Goal: Check status: Check status

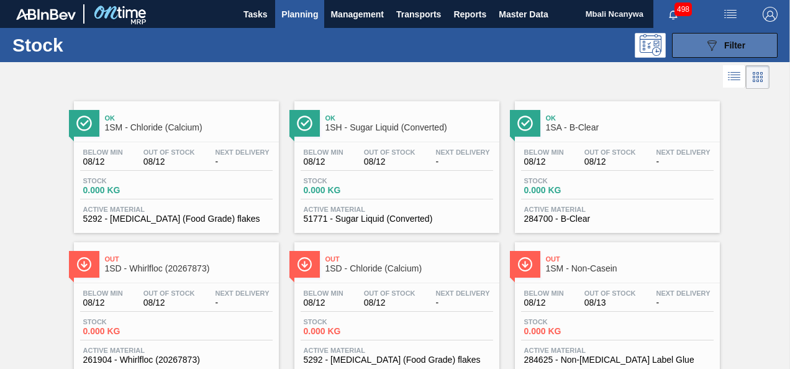
click at [724, 42] on span "Filter" at bounding box center [734, 45] width 21 height 10
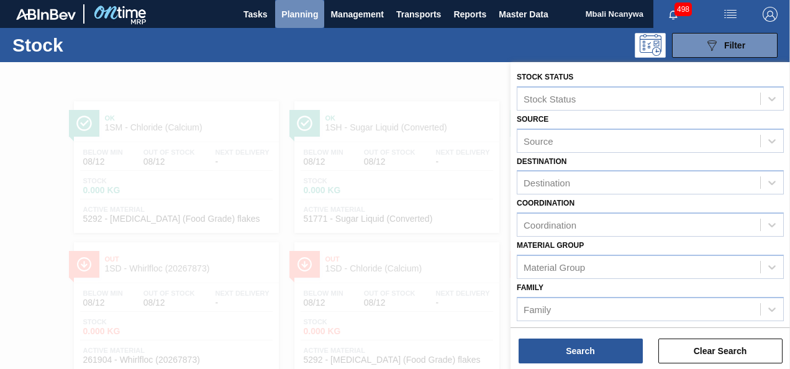
click at [293, 14] on span "Planning" at bounding box center [299, 14] width 37 height 15
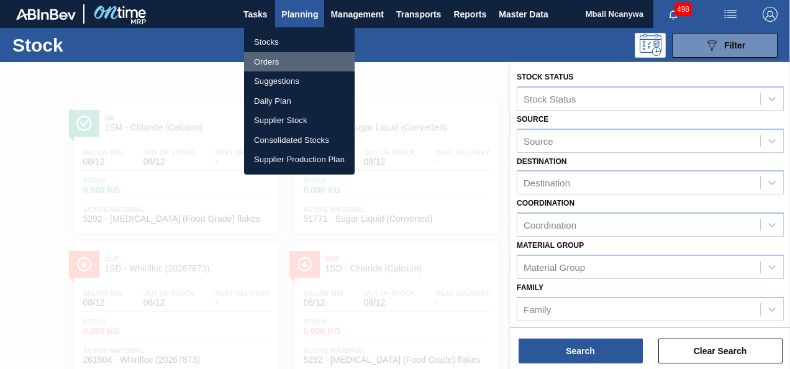
drag, startPoint x: 273, startPoint y: 59, endPoint x: 302, endPoint y: 58, distance: 28.6
click at [273, 59] on li "Orders" at bounding box center [299, 62] width 111 height 20
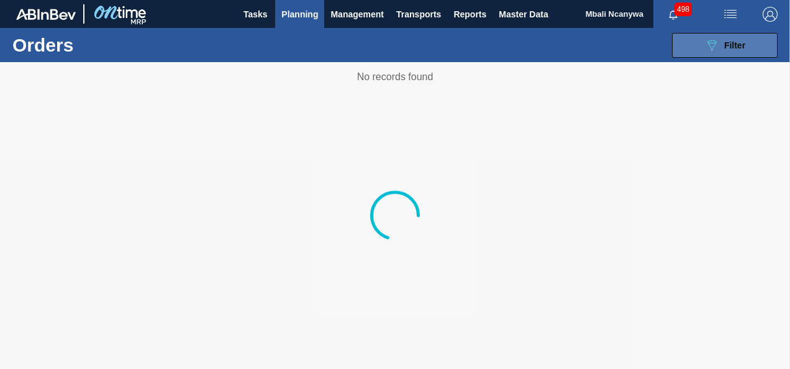
click at [730, 41] on span "Filter" at bounding box center [734, 45] width 21 height 10
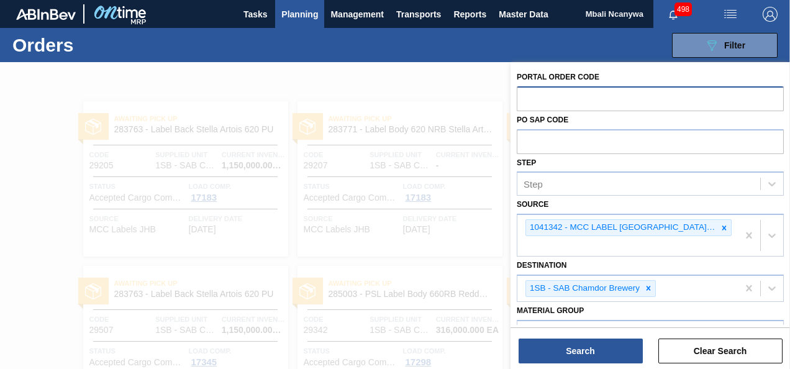
click at [601, 95] on input "text" at bounding box center [650, 98] width 267 height 24
type input "2"
type input "30556"
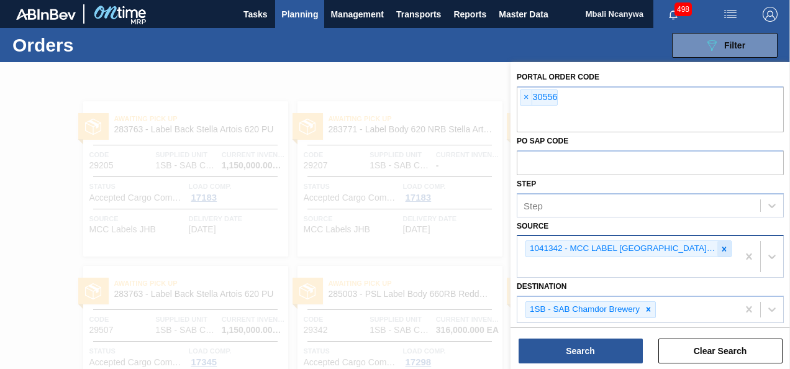
click at [723, 251] on icon at bounding box center [724, 249] width 9 height 9
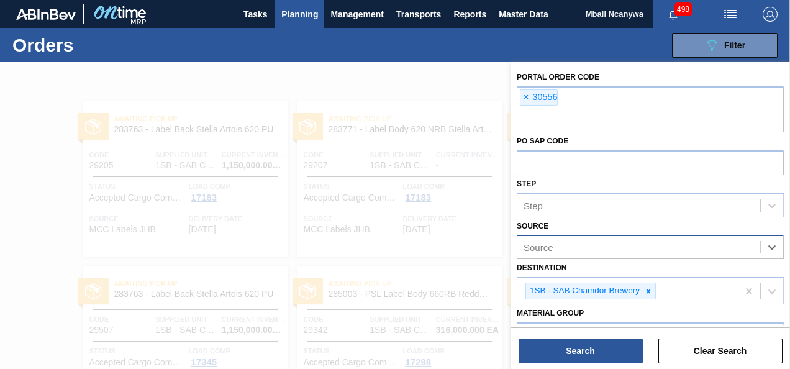
click at [725, 246] on div "Source" at bounding box center [638, 247] width 243 height 18
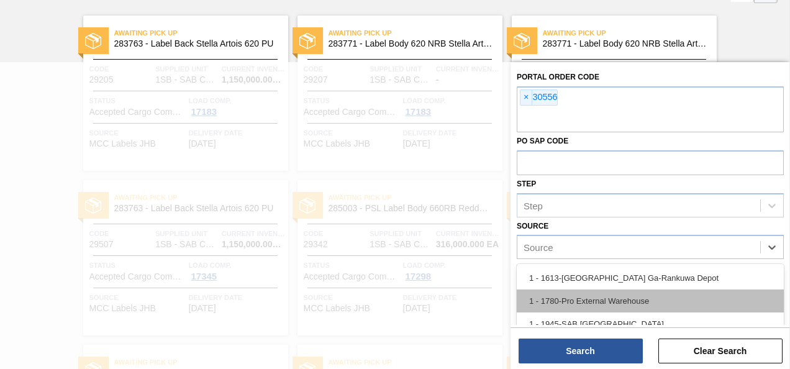
click at [650, 309] on div "1 - 1780-Pro External Warehouse" at bounding box center [650, 300] width 267 height 23
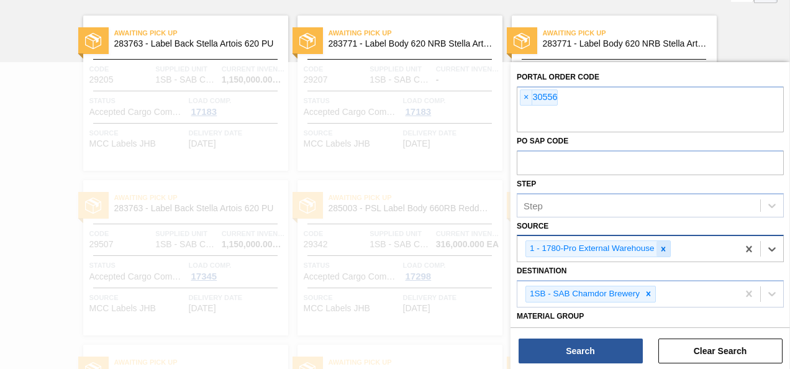
click at [661, 246] on icon at bounding box center [663, 249] width 9 height 9
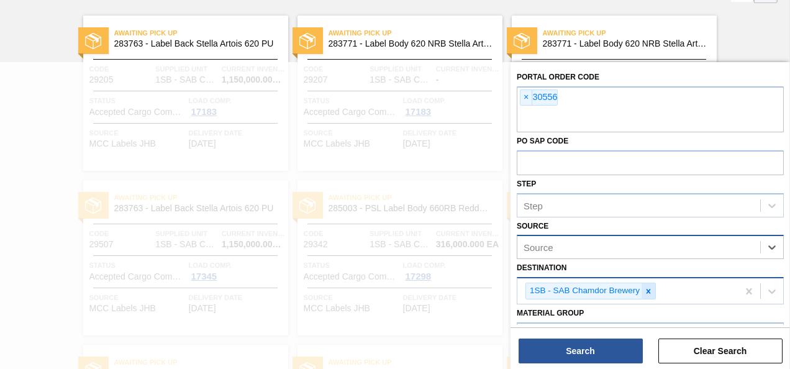
click at [644, 288] on icon at bounding box center [648, 291] width 9 height 9
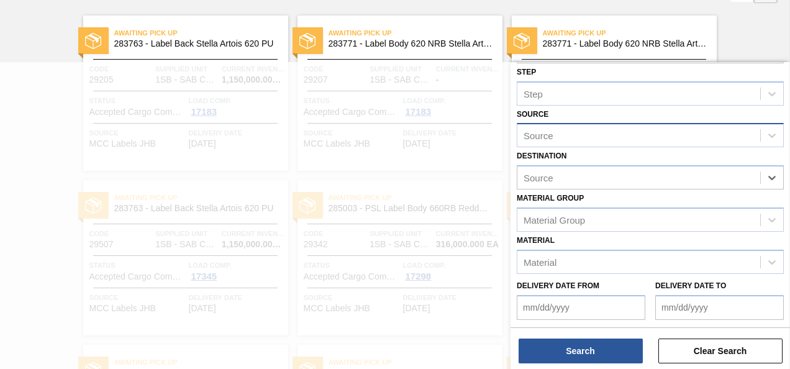
scroll to position [172, 0]
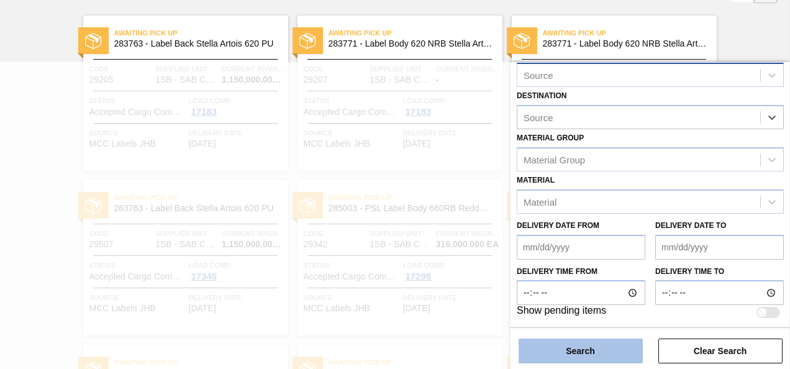
click at [587, 352] on button "Search" at bounding box center [581, 350] width 124 height 25
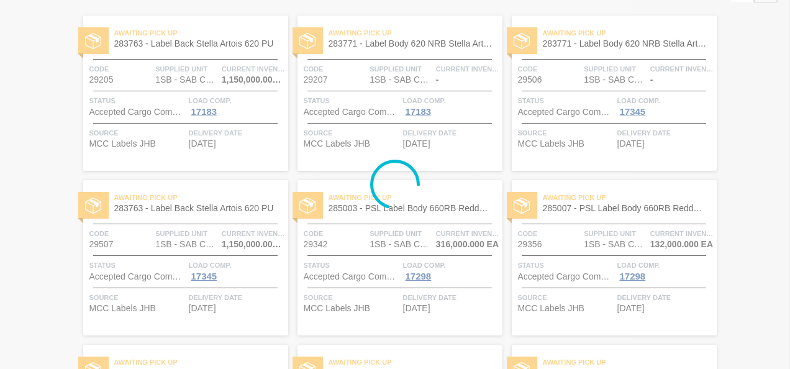
scroll to position [0, 0]
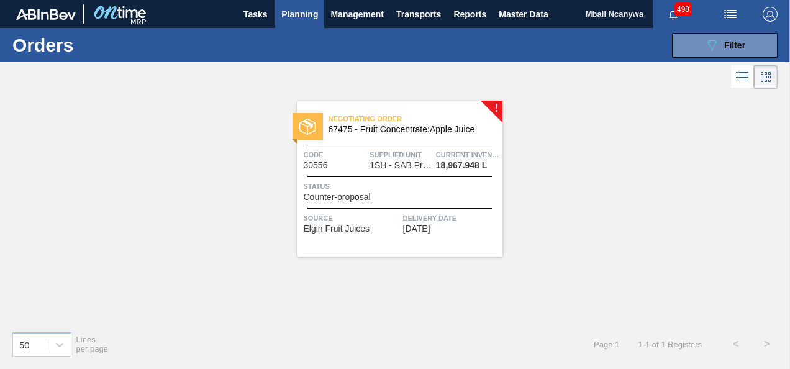
click at [389, 177] on div "Negotiating Order 67475 - Fruit Concentrate:Apple Juice Code 30556 Supplied Uni…" at bounding box center [399, 178] width 205 height 155
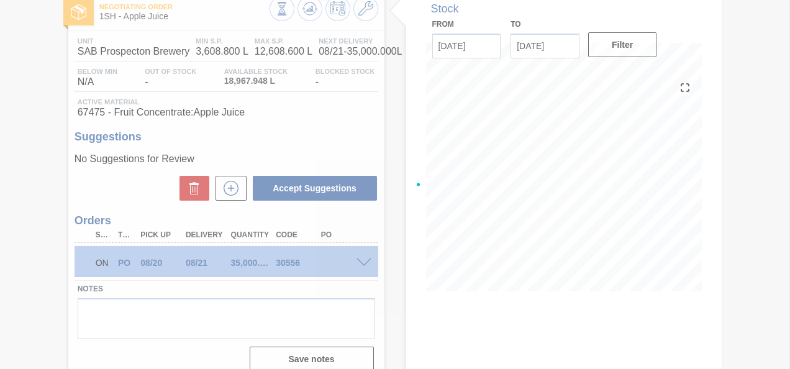
scroll to position [165, 0]
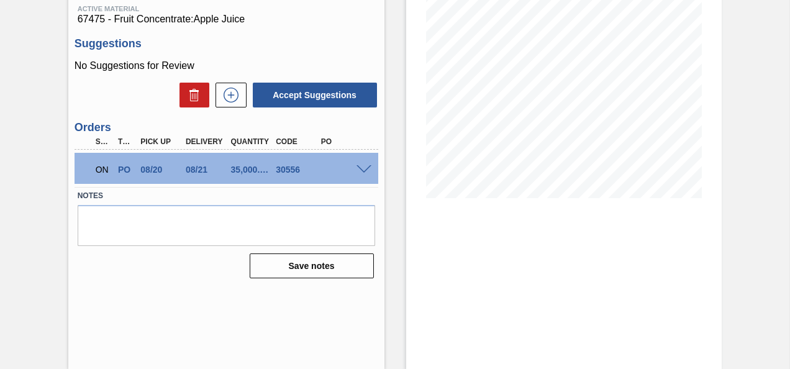
click at [361, 169] on span at bounding box center [363, 169] width 15 height 9
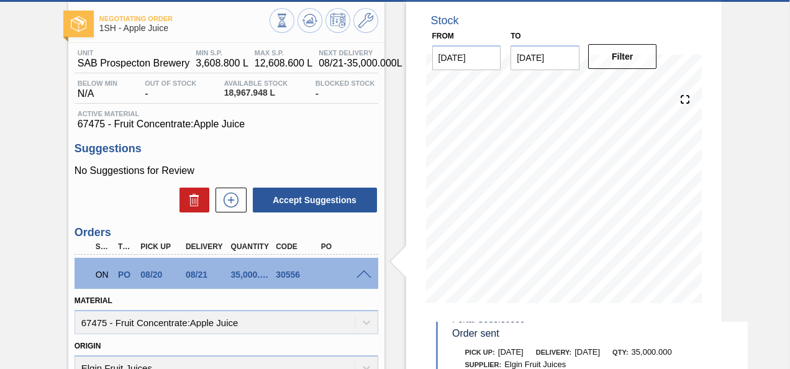
scroll to position [0, 0]
